Goal: Check status: Check status

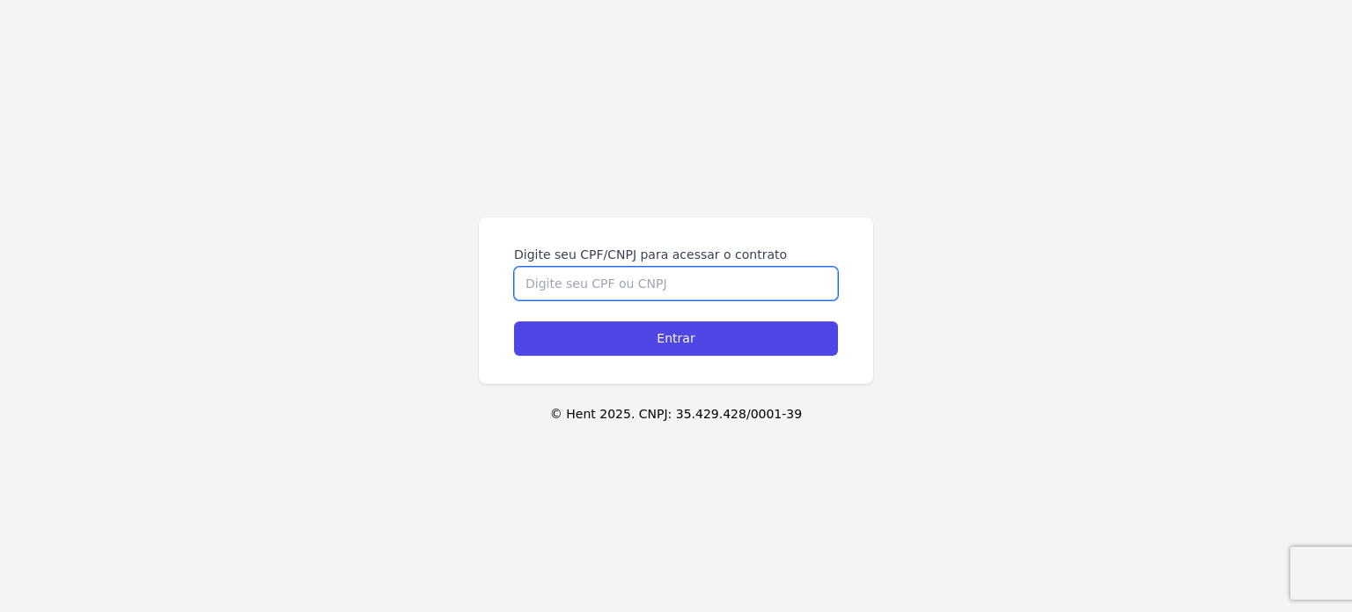
click at [628, 293] on input "Digite seu CPF/CNPJ para acessar o contrato" at bounding box center [676, 283] width 324 height 33
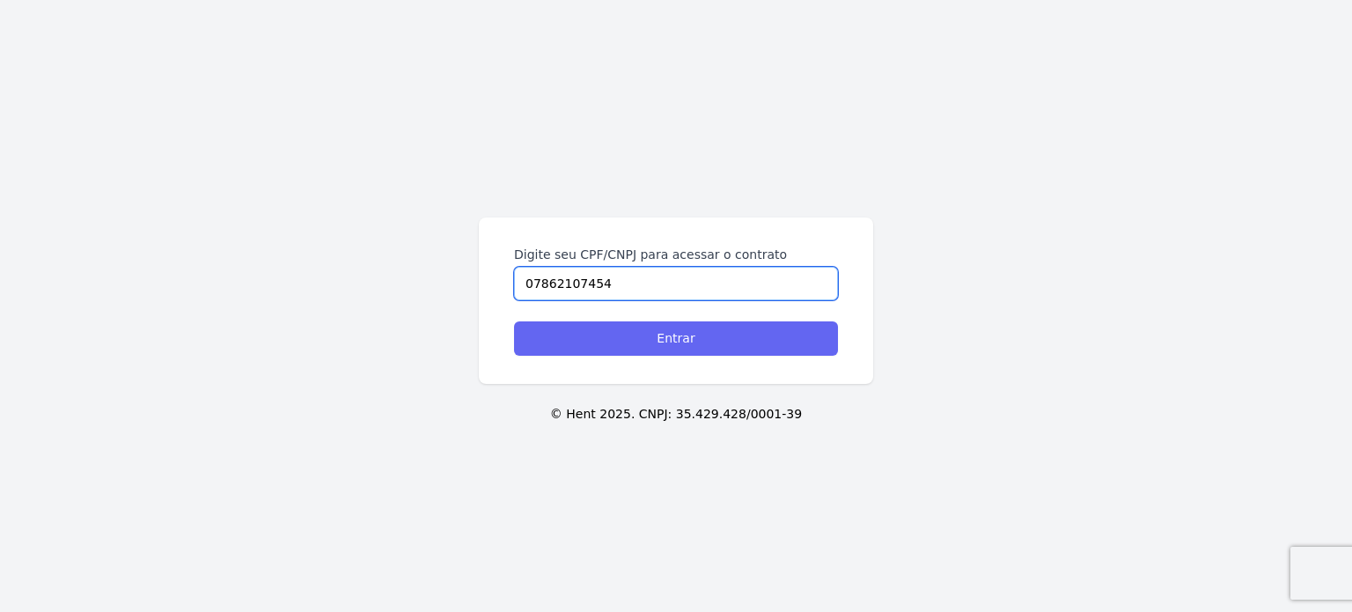
type input "07862107454"
click at [641, 328] on input "Entrar" at bounding box center [676, 338] width 324 height 34
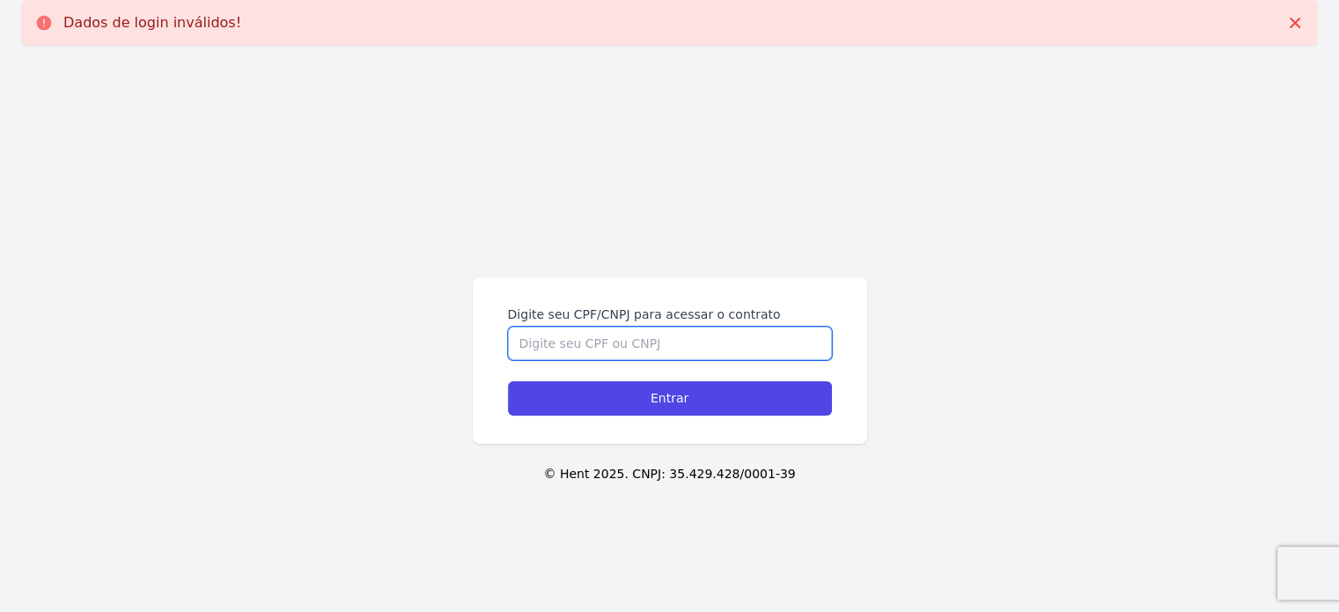
click at [641, 328] on input "Digite seu CPF/CNPJ para acessar o contrato" at bounding box center [670, 343] width 324 height 33
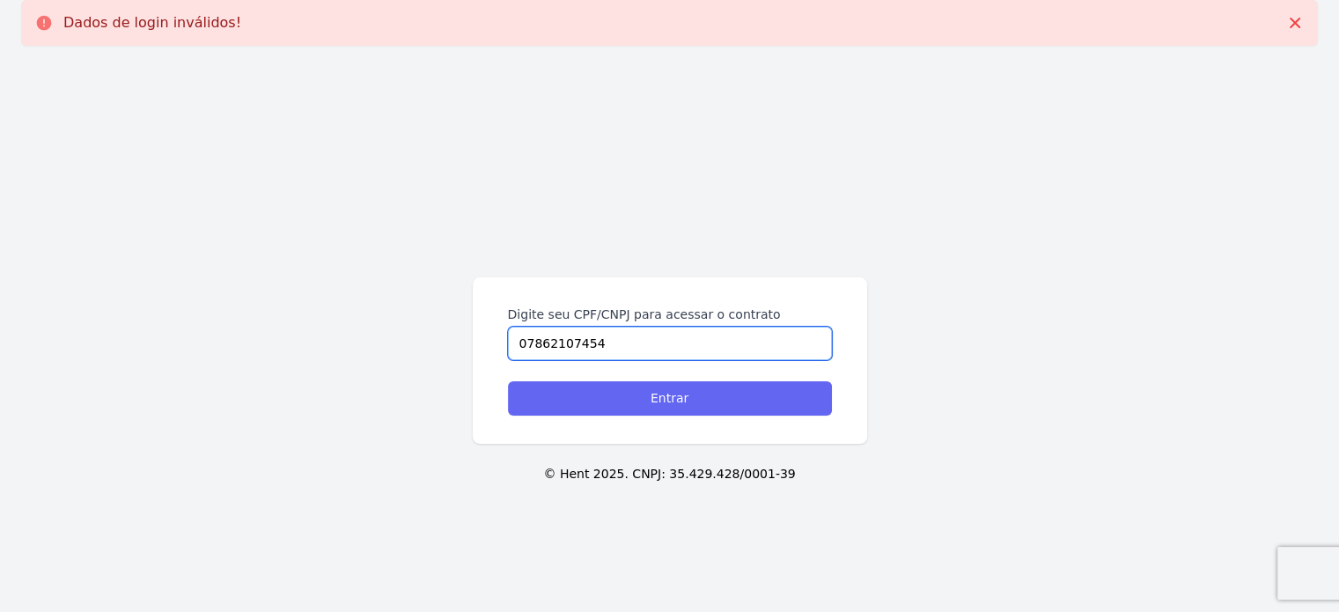
type input "07862107454"
click at [679, 401] on input "Entrar" at bounding box center [670, 398] width 324 height 34
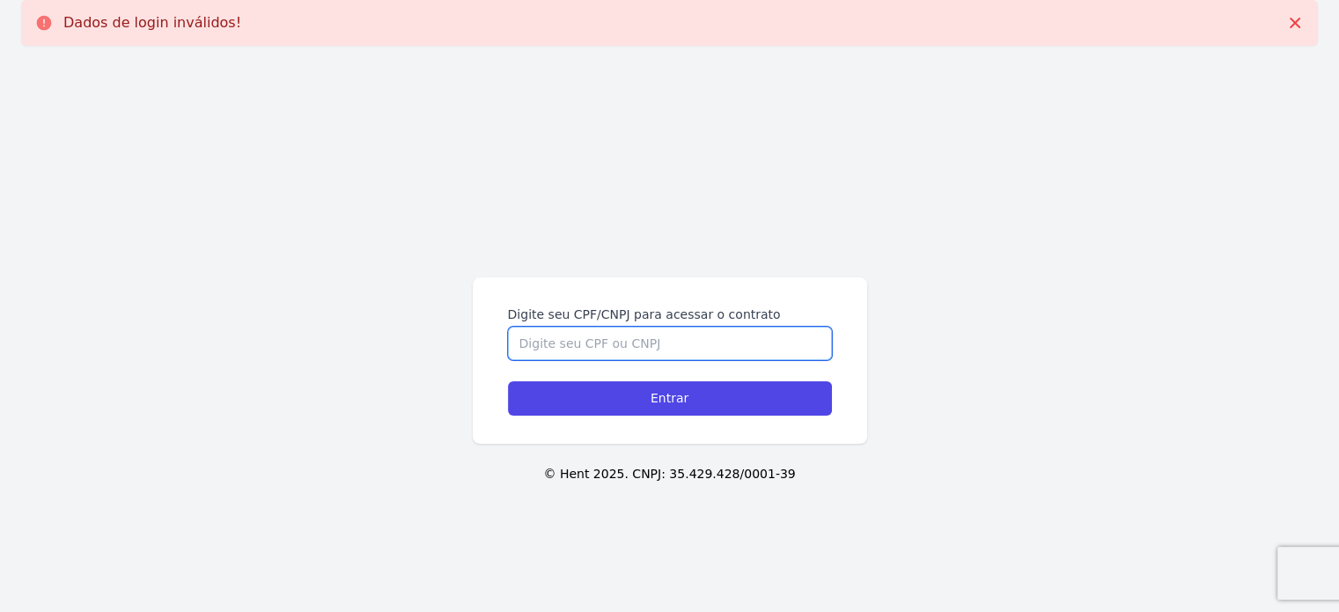
click at [597, 342] on input "Digite seu CPF/CNPJ para acessar o contrato" at bounding box center [670, 343] width 324 height 33
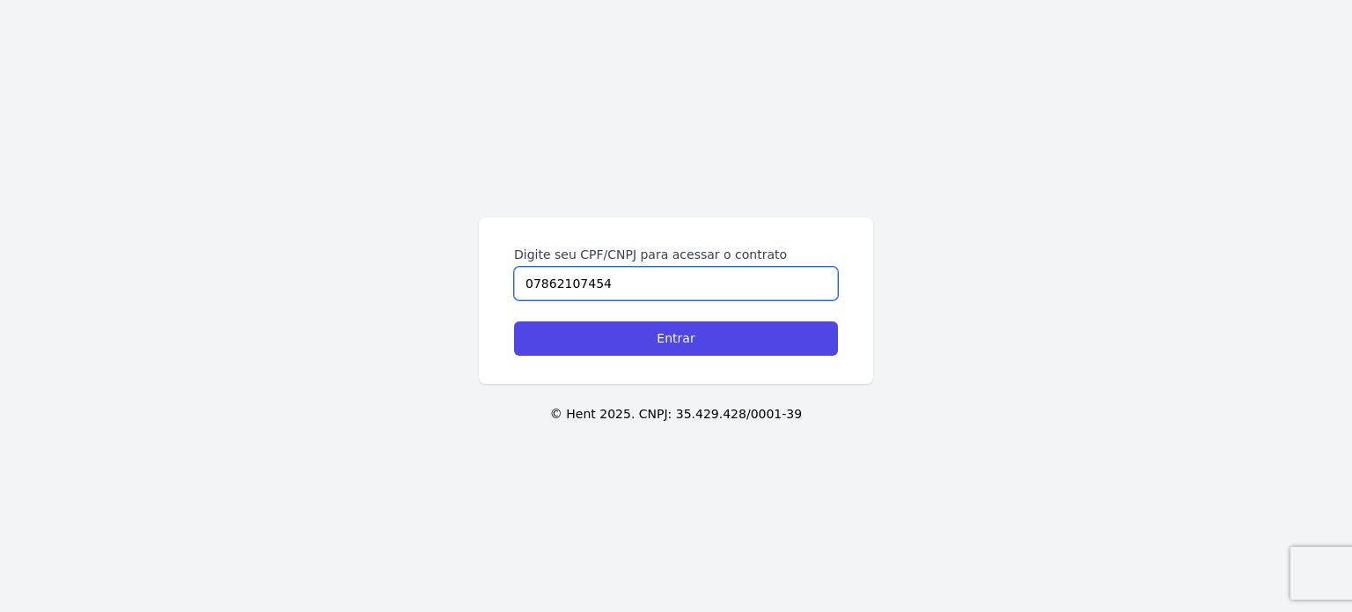
type input "07862107454"
click at [514, 321] on input "Entrar" at bounding box center [676, 338] width 324 height 34
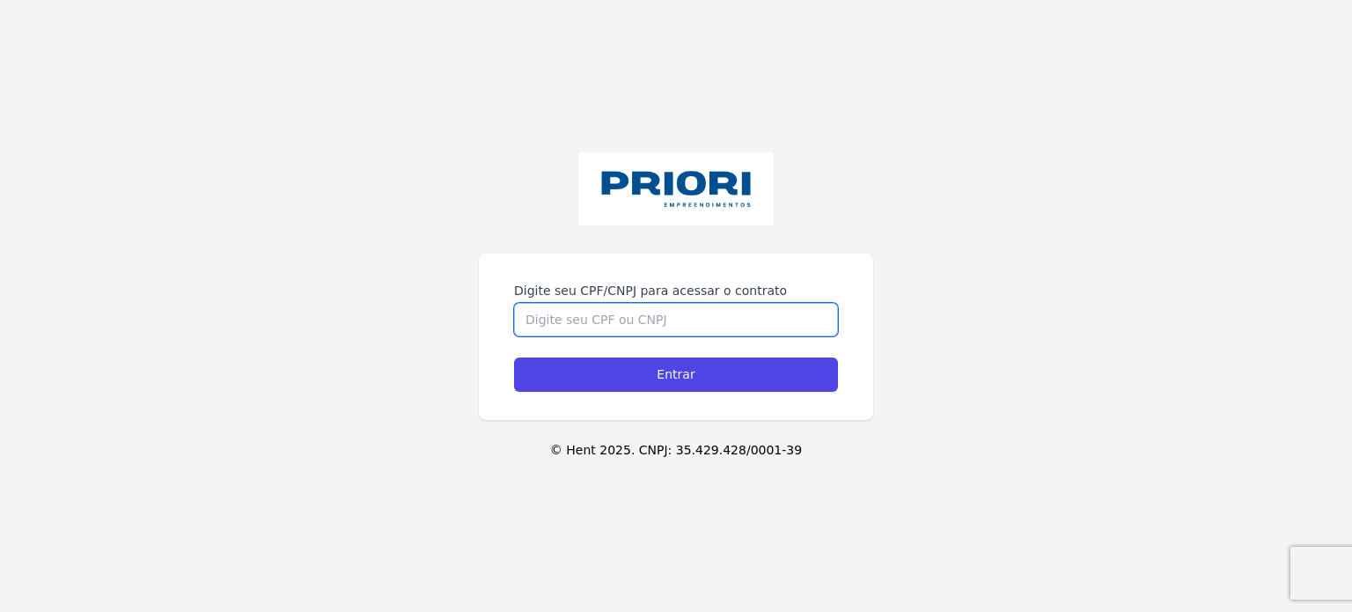
click at [708, 327] on input "Digite seu CPF/CNPJ para acessar o contrato" at bounding box center [676, 319] width 324 height 33
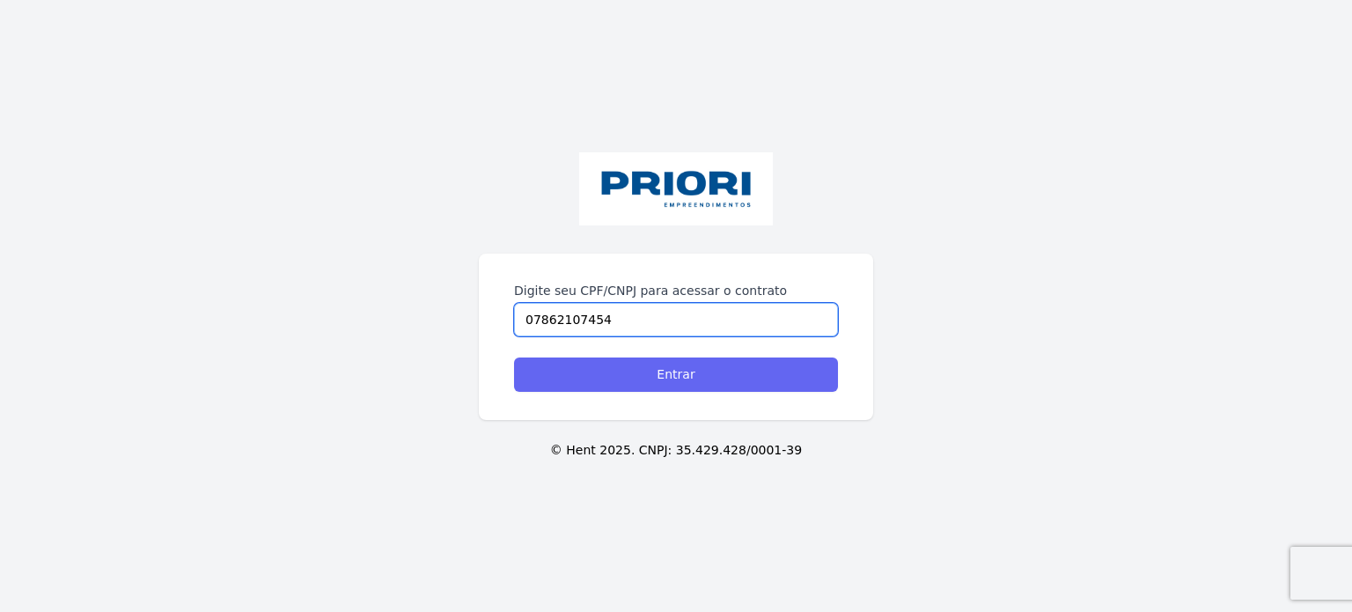
type input "07862107454"
click at [672, 384] on input "Entrar" at bounding box center [676, 374] width 324 height 34
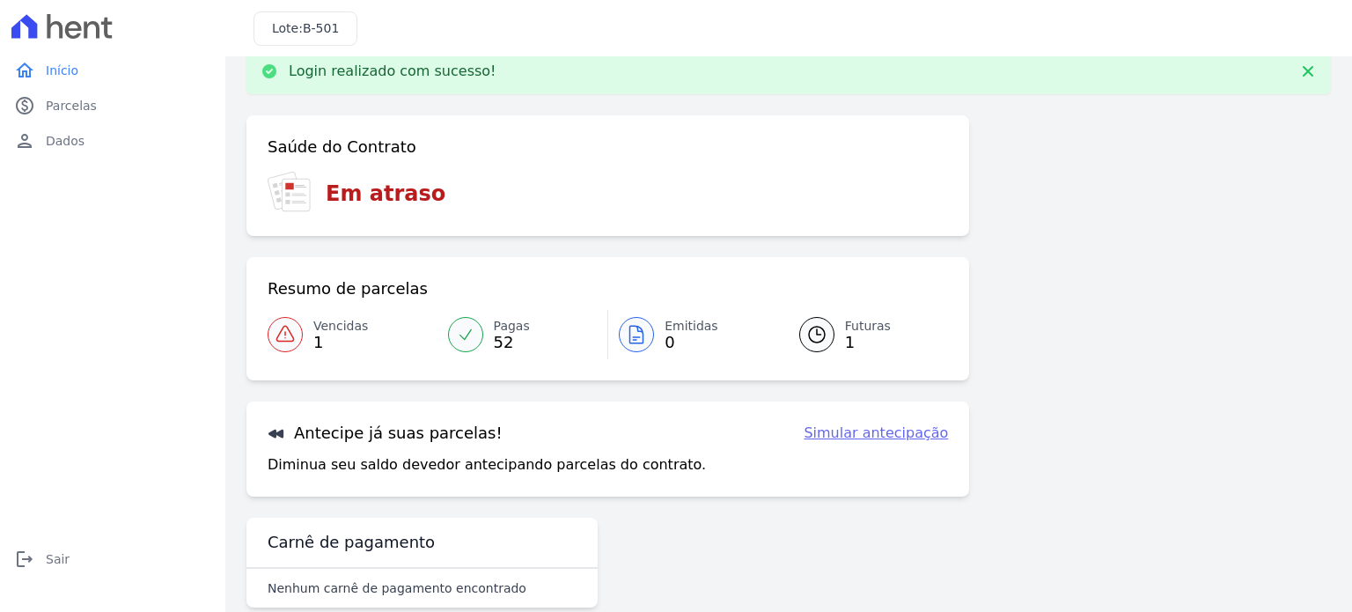
scroll to position [59, 0]
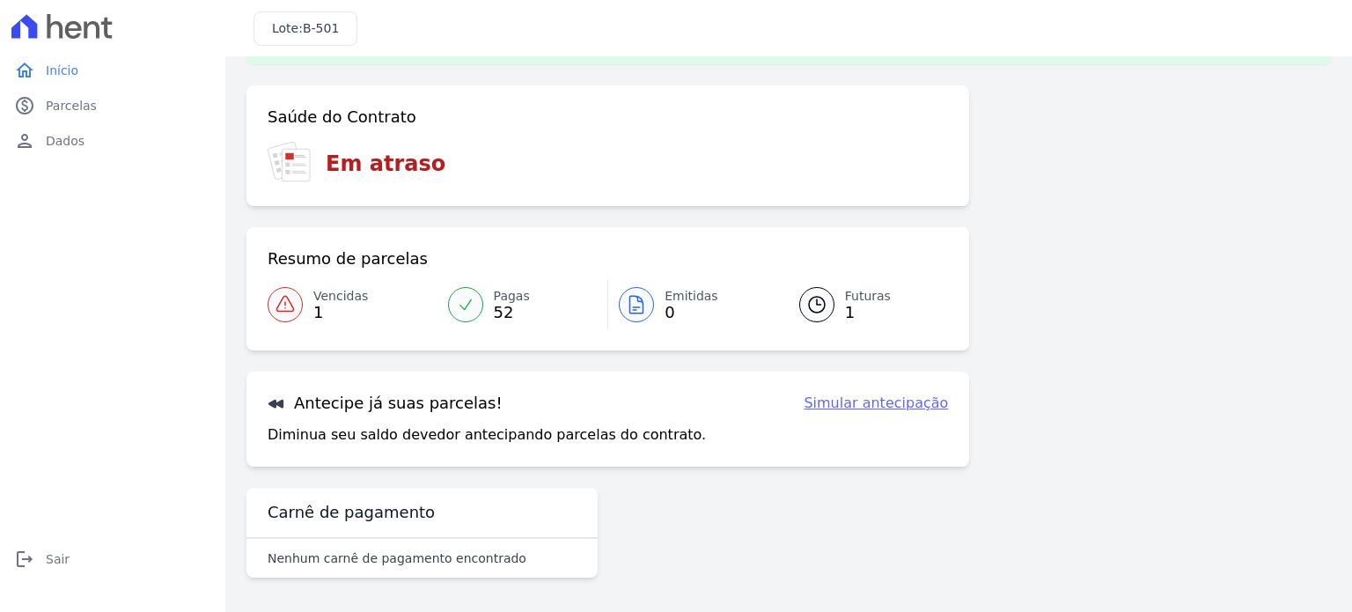
click at [489, 307] on link "Pagas 52" at bounding box center [522, 304] width 171 height 49
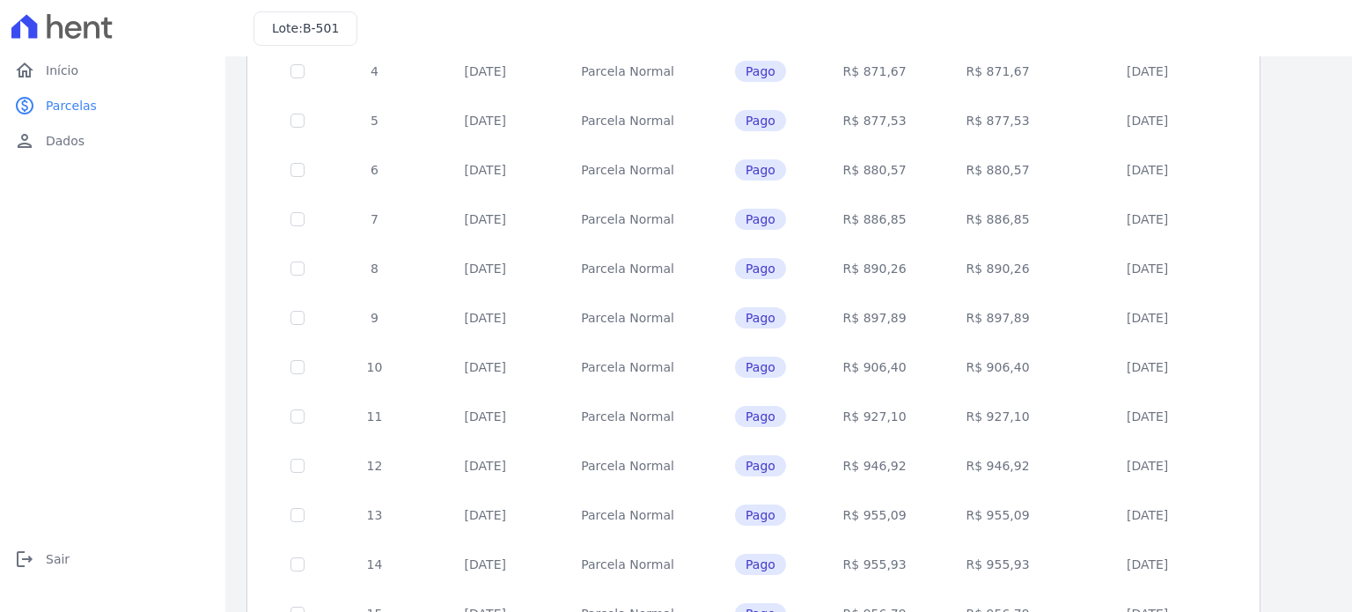
scroll to position [714, 0]
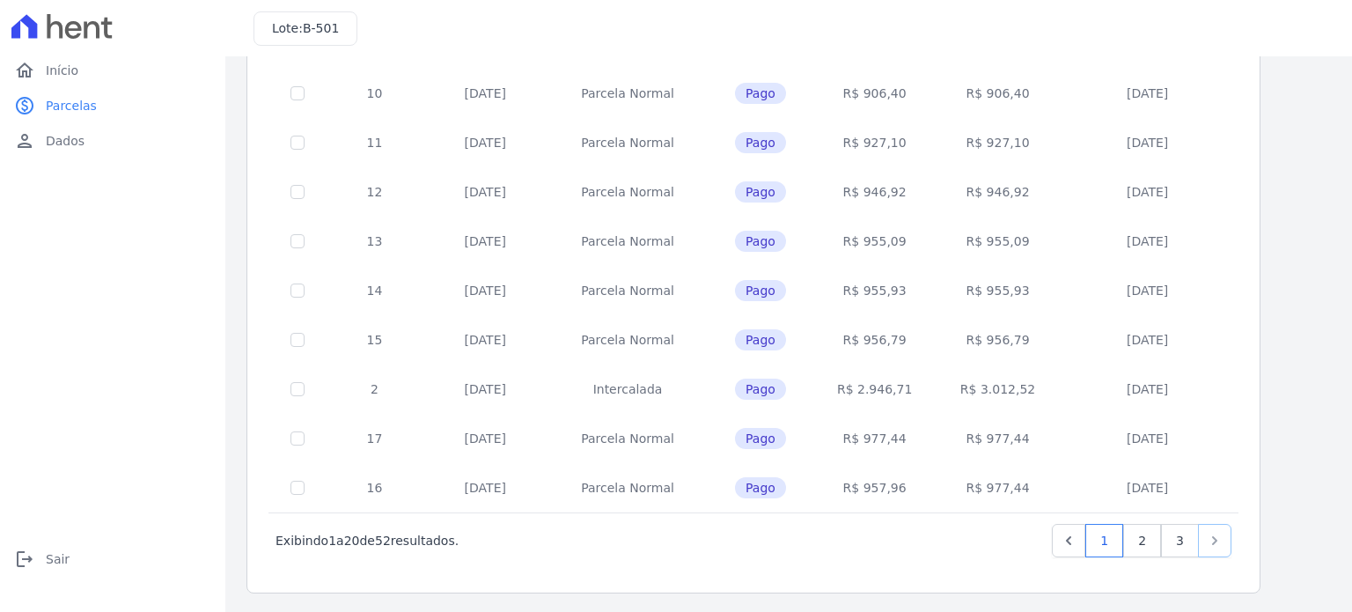
click at [1209, 543] on icon "Next" at bounding box center [1215, 541] width 18 height 18
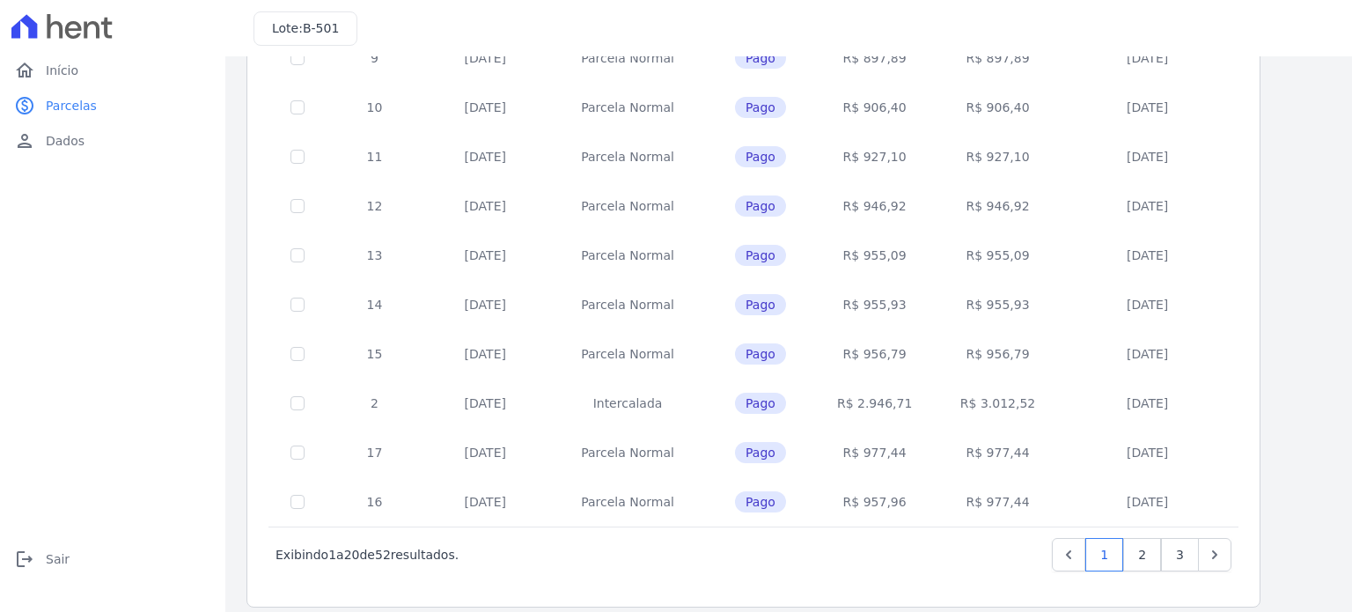
scroll to position [714, 0]
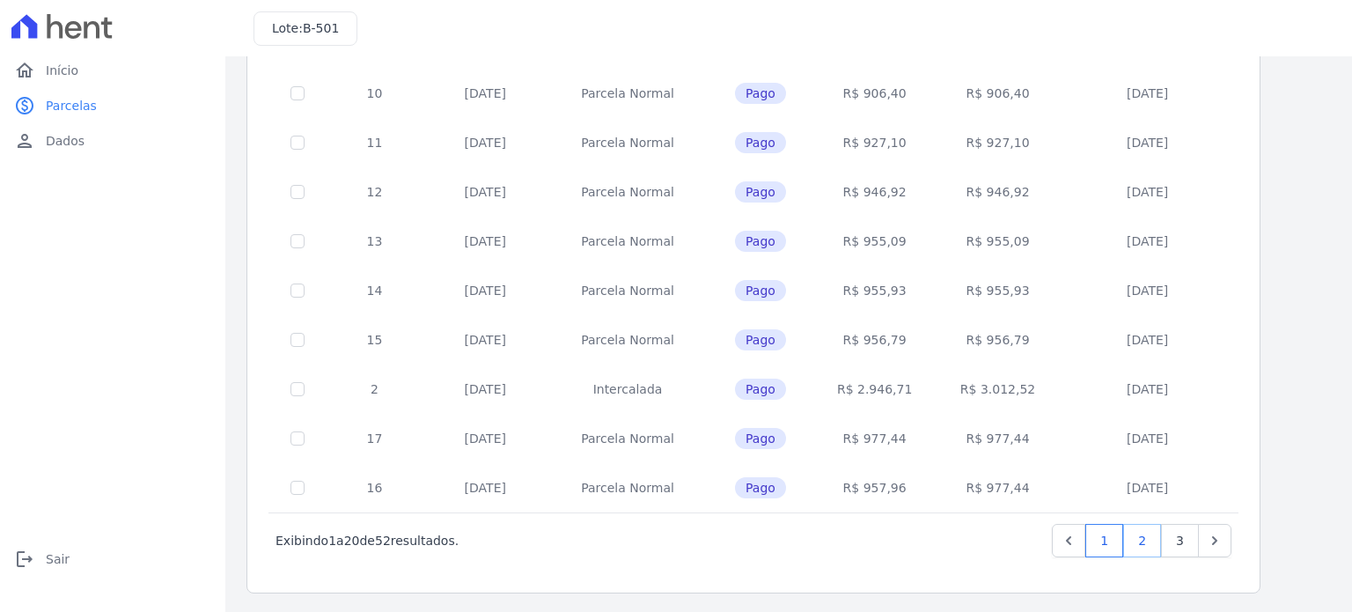
click at [1145, 547] on link "2" at bounding box center [1142, 540] width 38 height 33
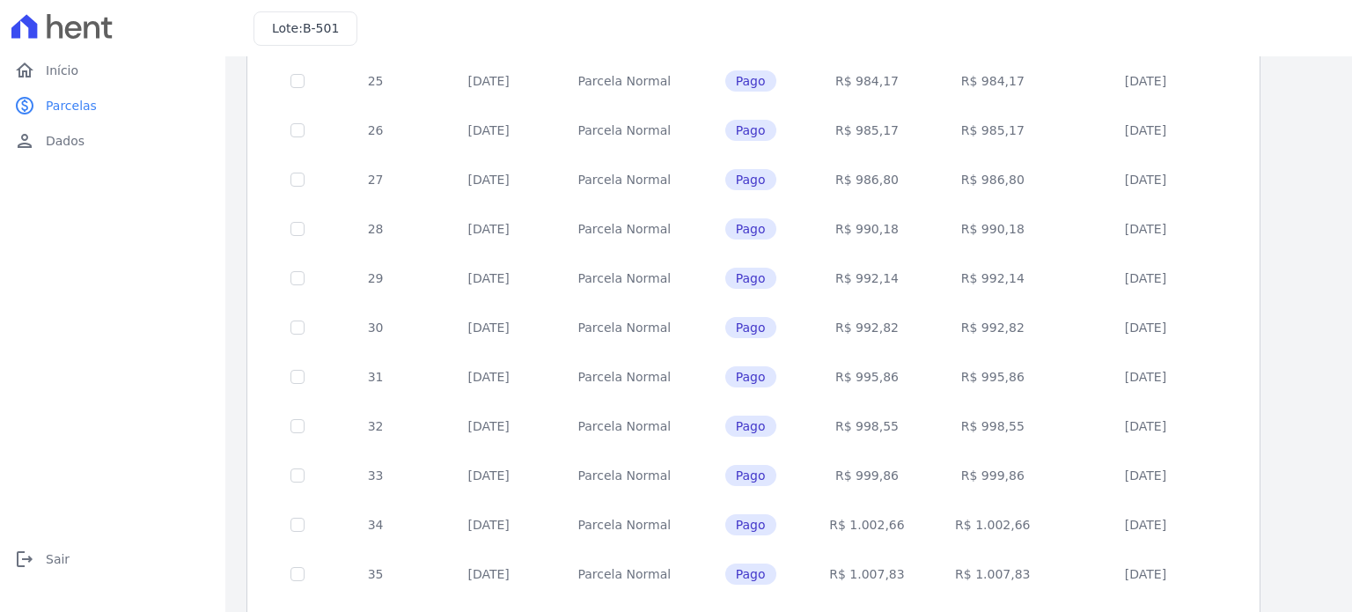
scroll to position [704, 0]
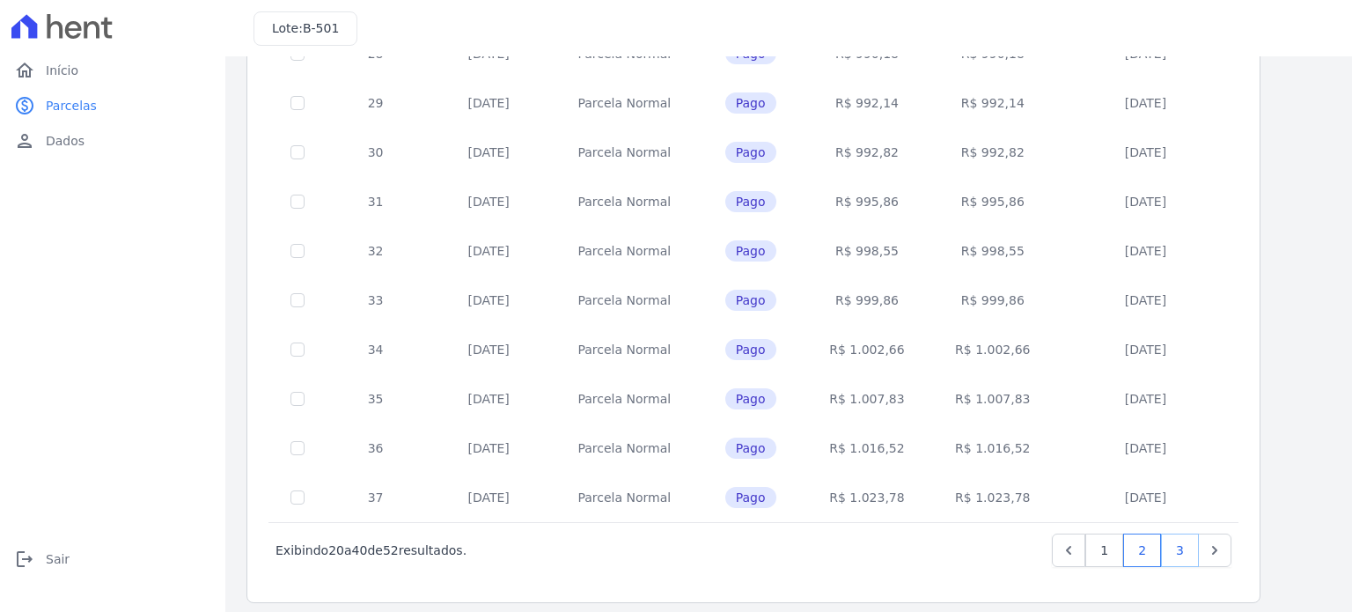
click at [1177, 548] on link "3" at bounding box center [1180, 549] width 38 height 33
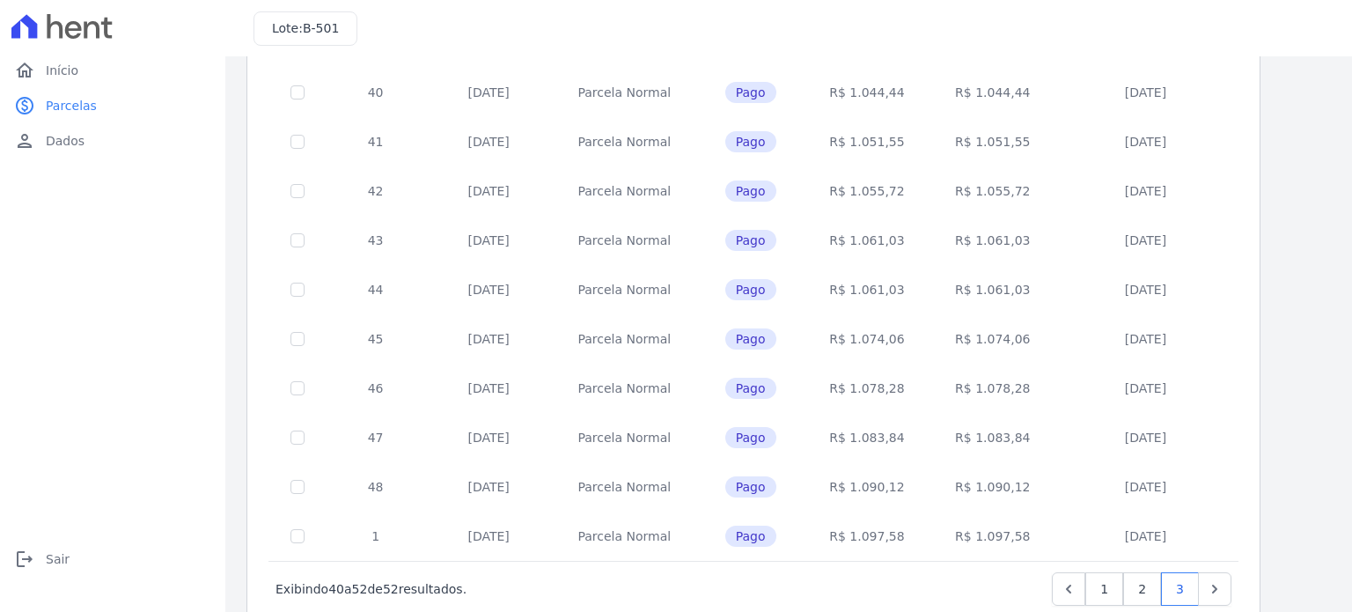
scroll to position [320, 0]
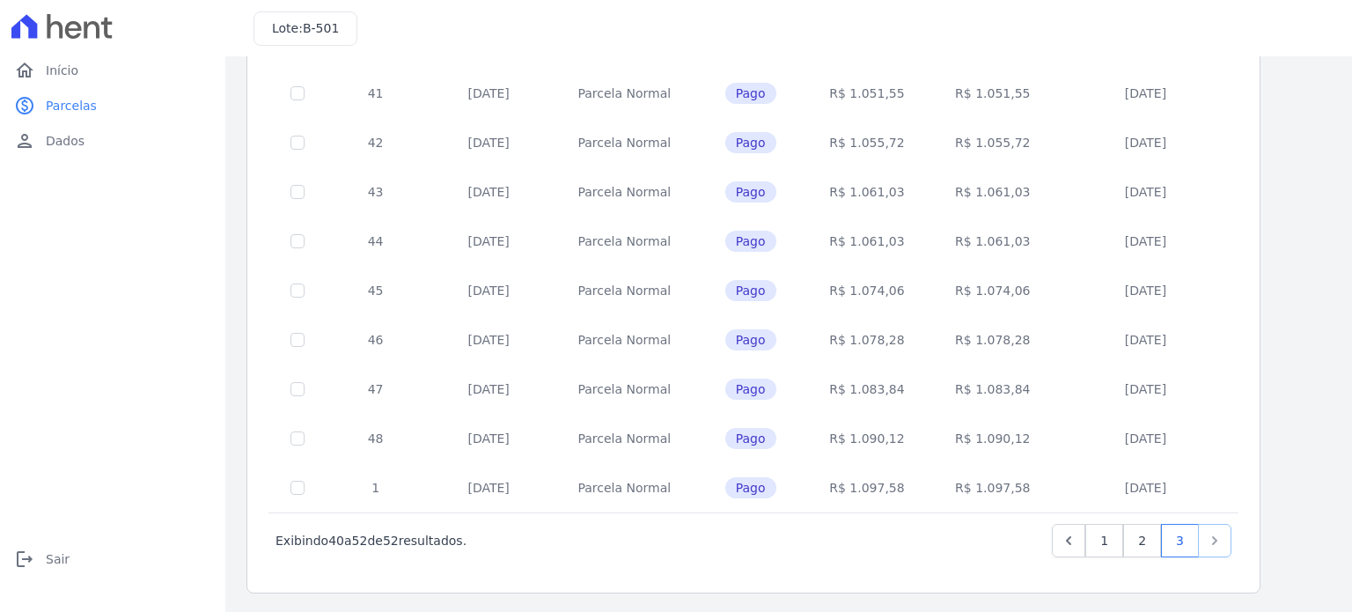
click at [1215, 536] on icon "Next" at bounding box center [1214, 540] width 5 height 9
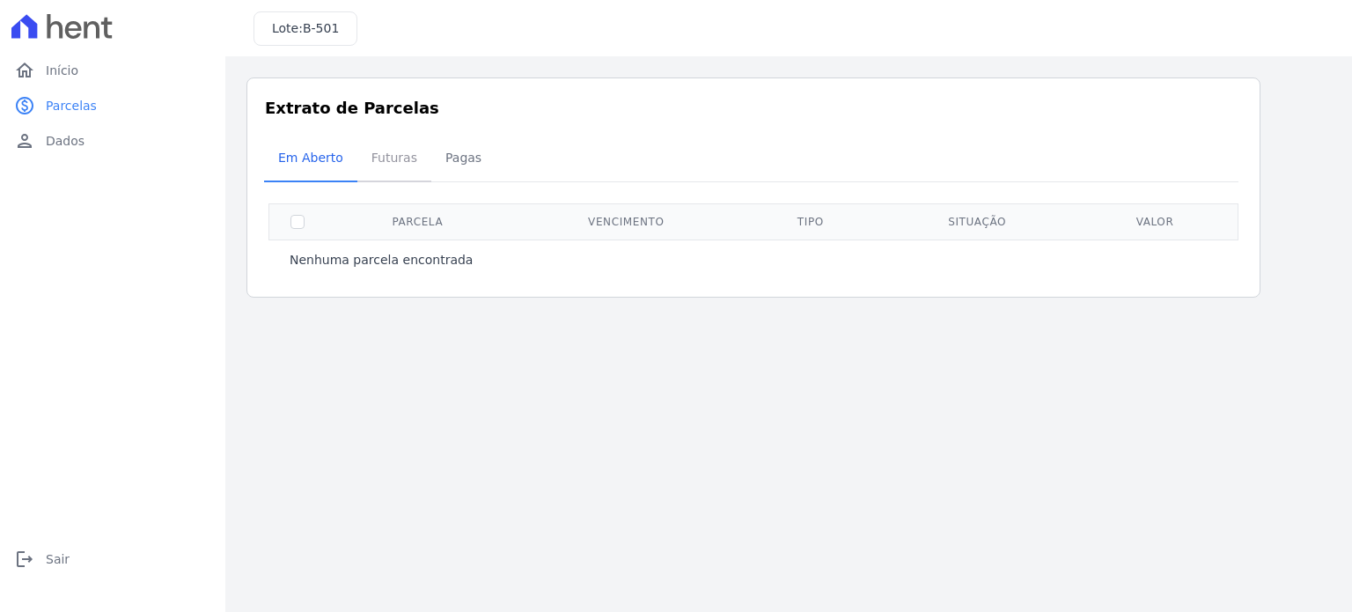
click at [394, 158] on span "Futuras" at bounding box center [394, 157] width 67 height 35
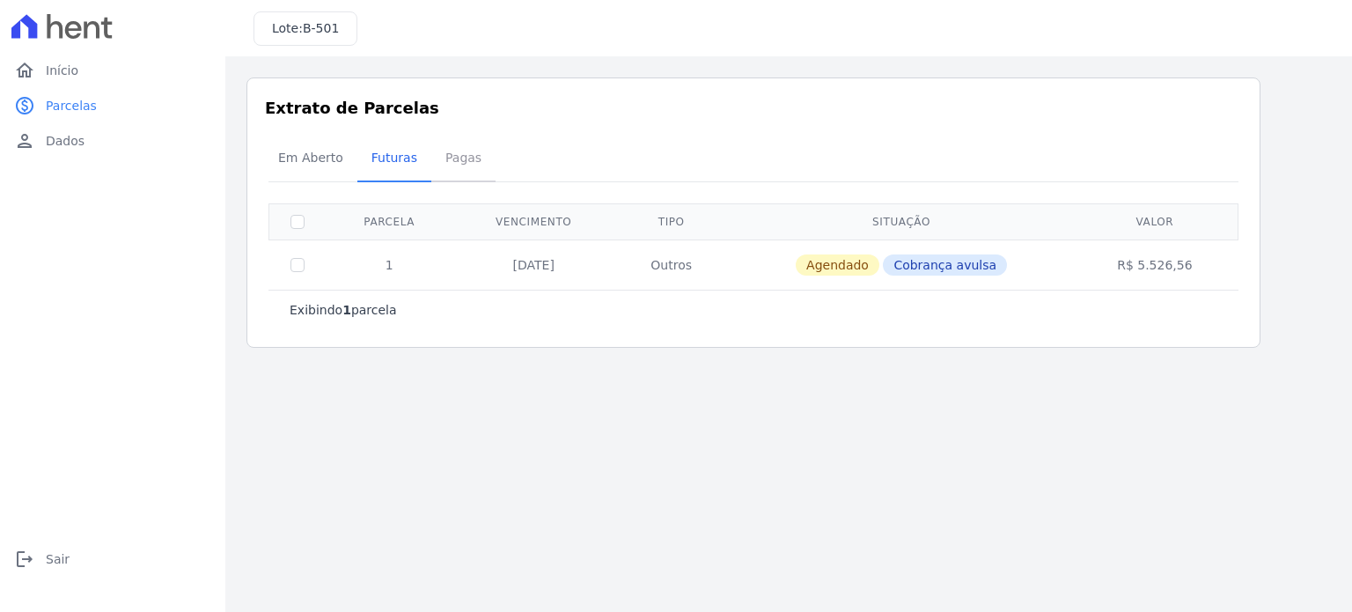
click at [458, 157] on span "Pagas" at bounding box center [463, 157] width 57 height 35
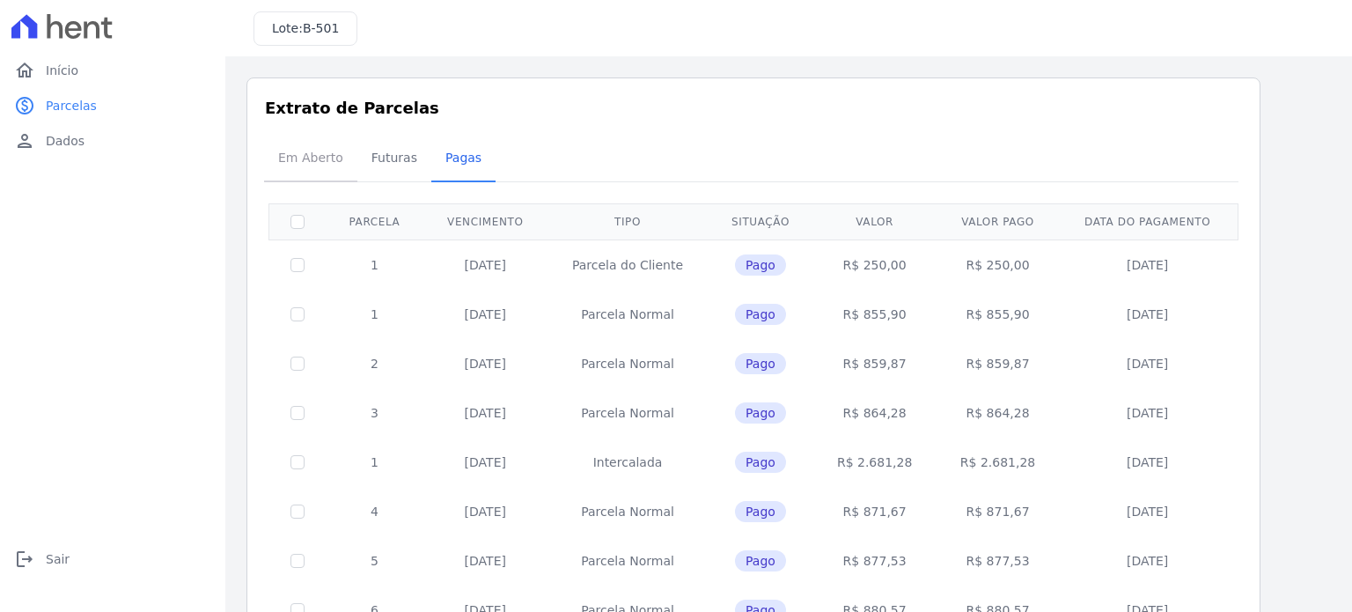
click at [322, 149] on span "Em Aberto" at bounding box center [311, 157] width 86 height 35
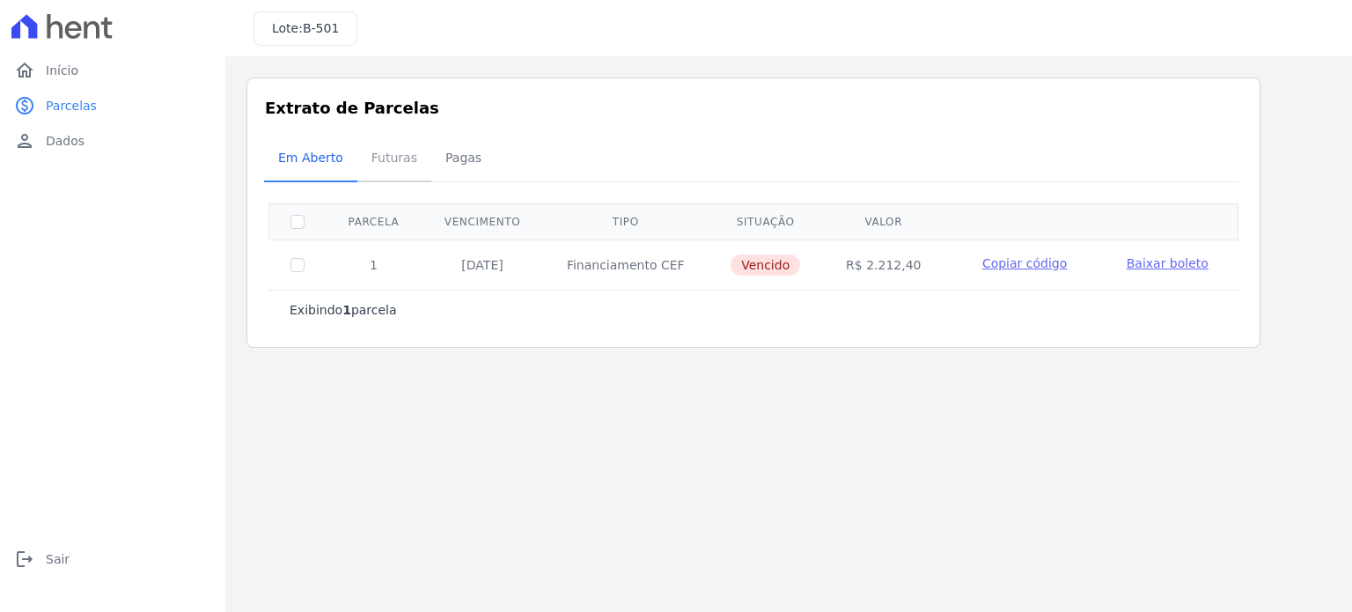
click at [393, 161] on span "Futuras" at bounding box center [394, 157] width 67 height 35
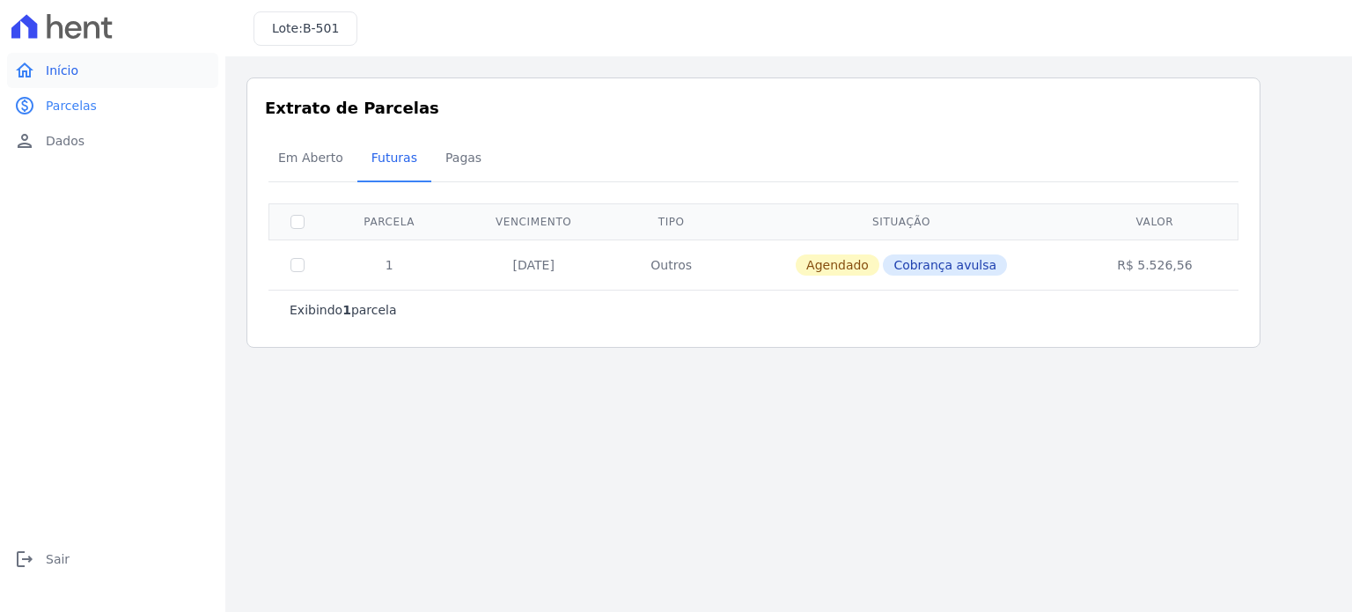
click at [70, 74] on span "Início" at bounding box center [62, 71] width 33 height 18
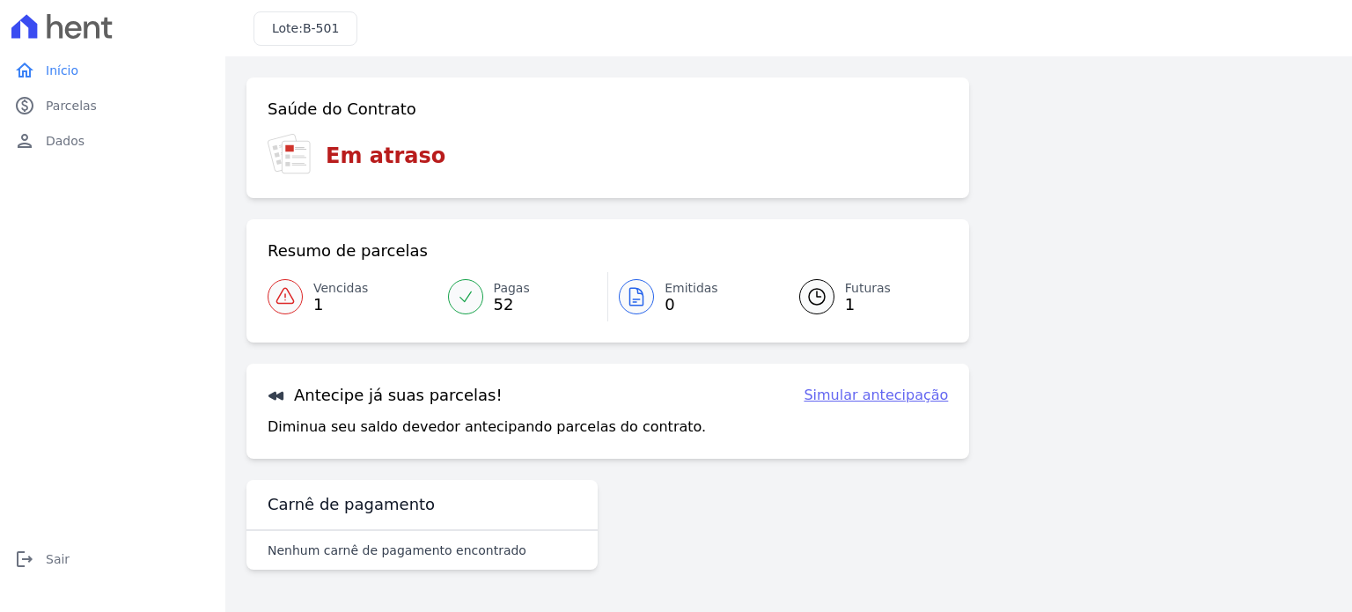
click at [341, 288] on span "Vencidas" at bounding box center [340, 288] width 55 height 18
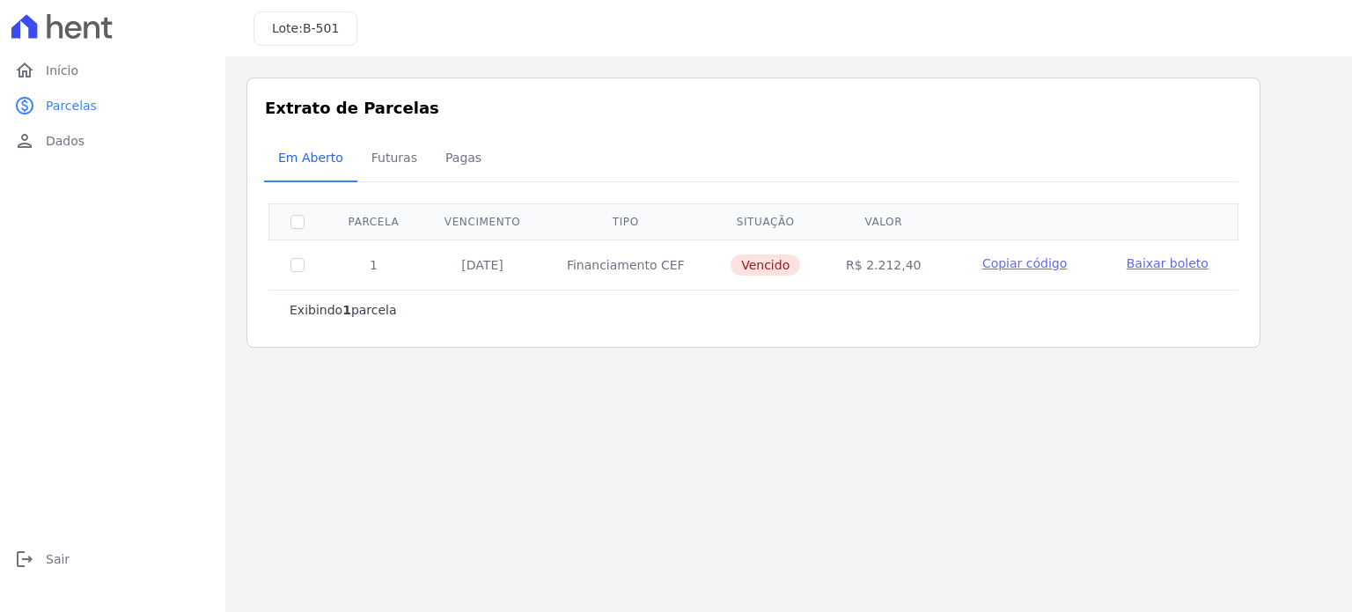
drag, startPoint x: 741, startPoint y: 393, endPoint x: 759, endPoint y: 389, distance: 18.0
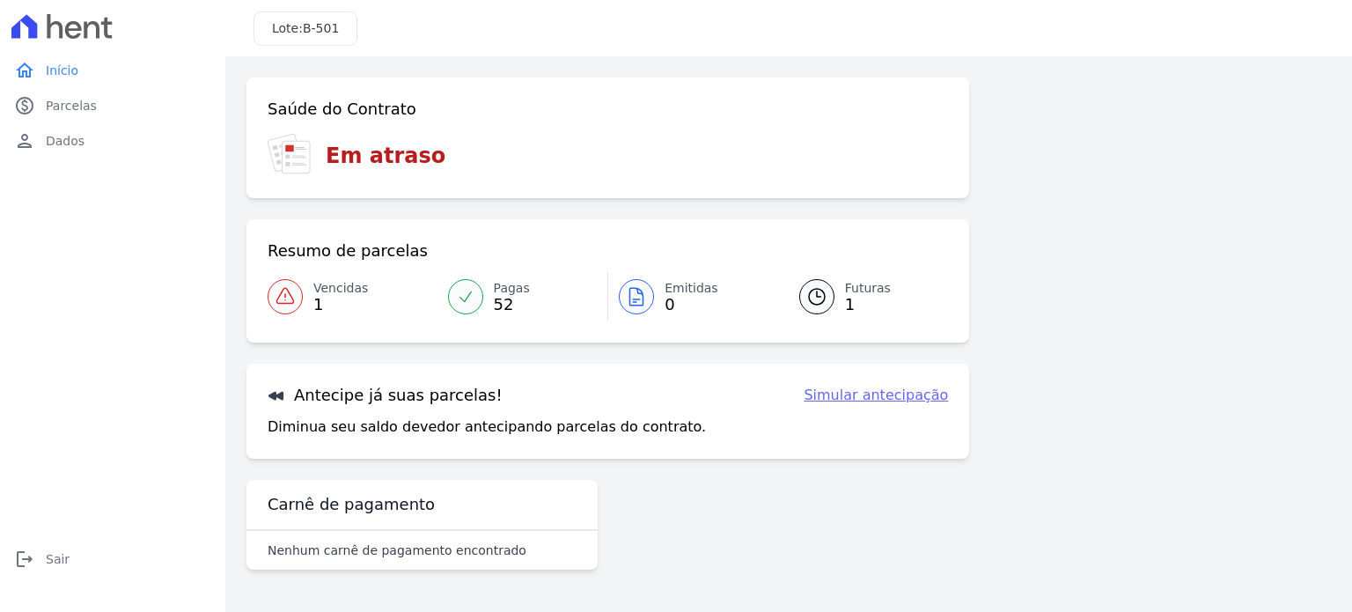
click at [849, 298] on span "1" at bounding box center [868, 304] width 46 height 14
